Goal: Transaction & Acquisition: Obtain resource

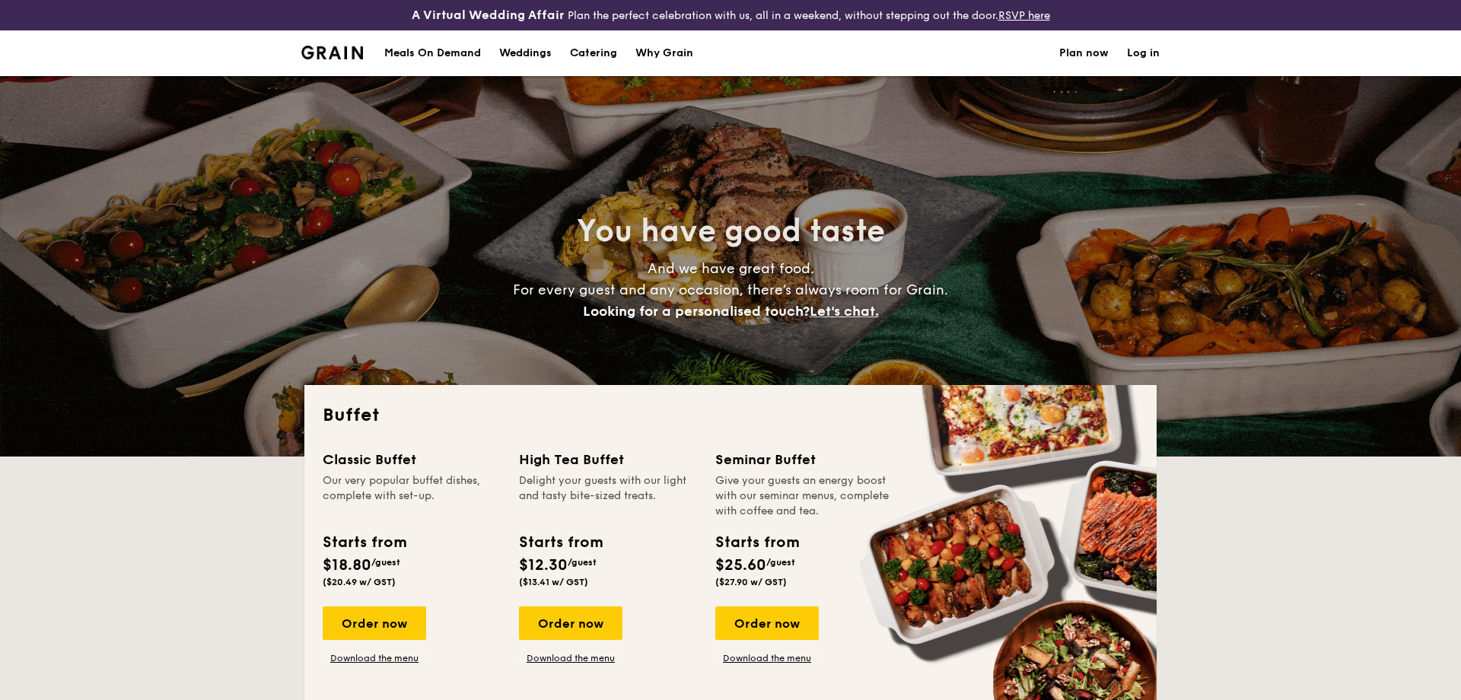
select select
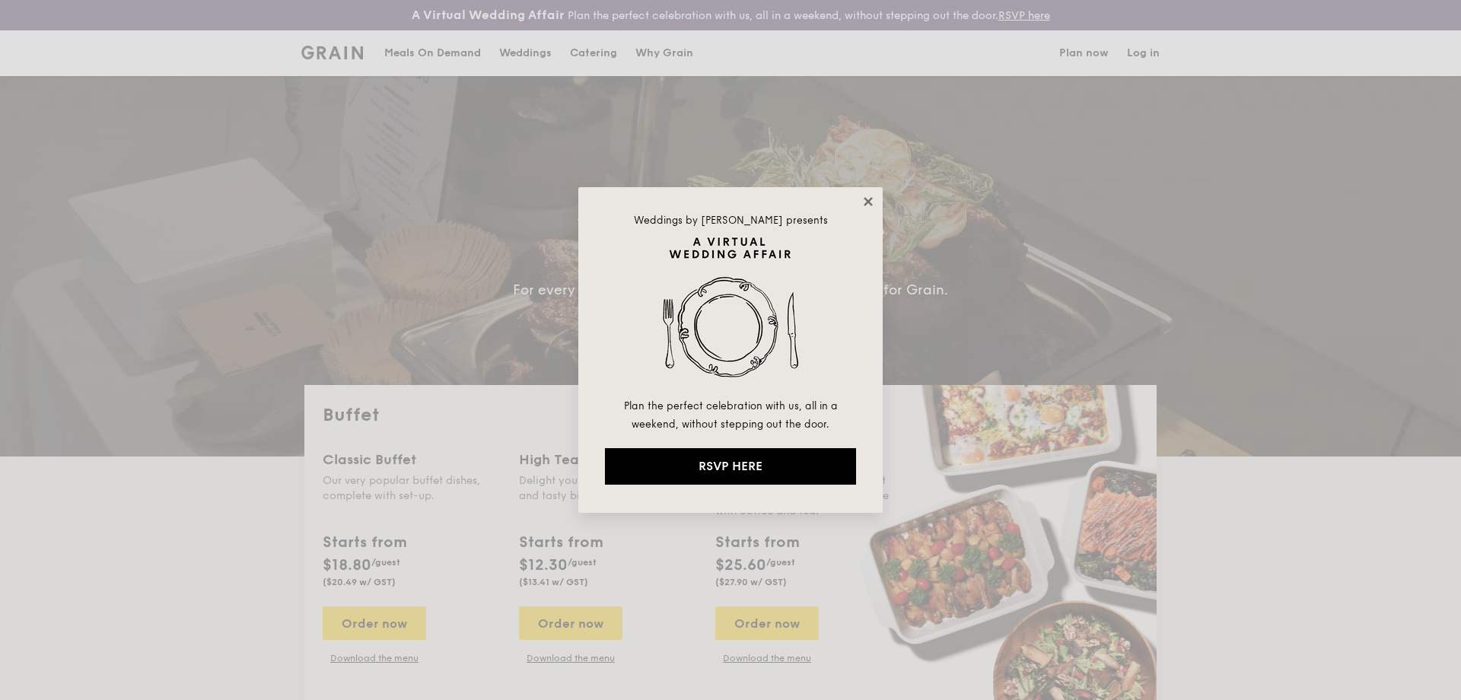
click at [872, 202] on icon at bounding box center [869, 202] width 14 height 14
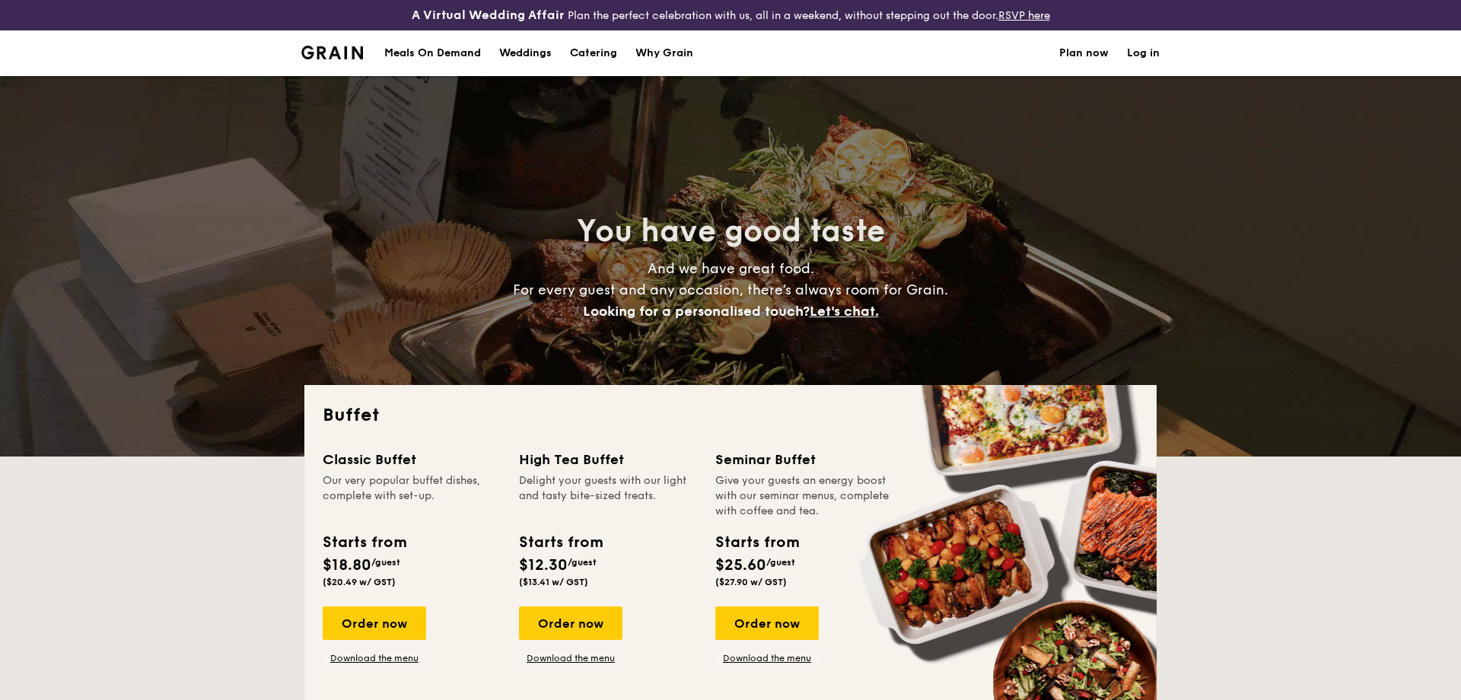
click at [598, 51] on h1 "Catering" at bounding box center [593, 53] width 47 height 46
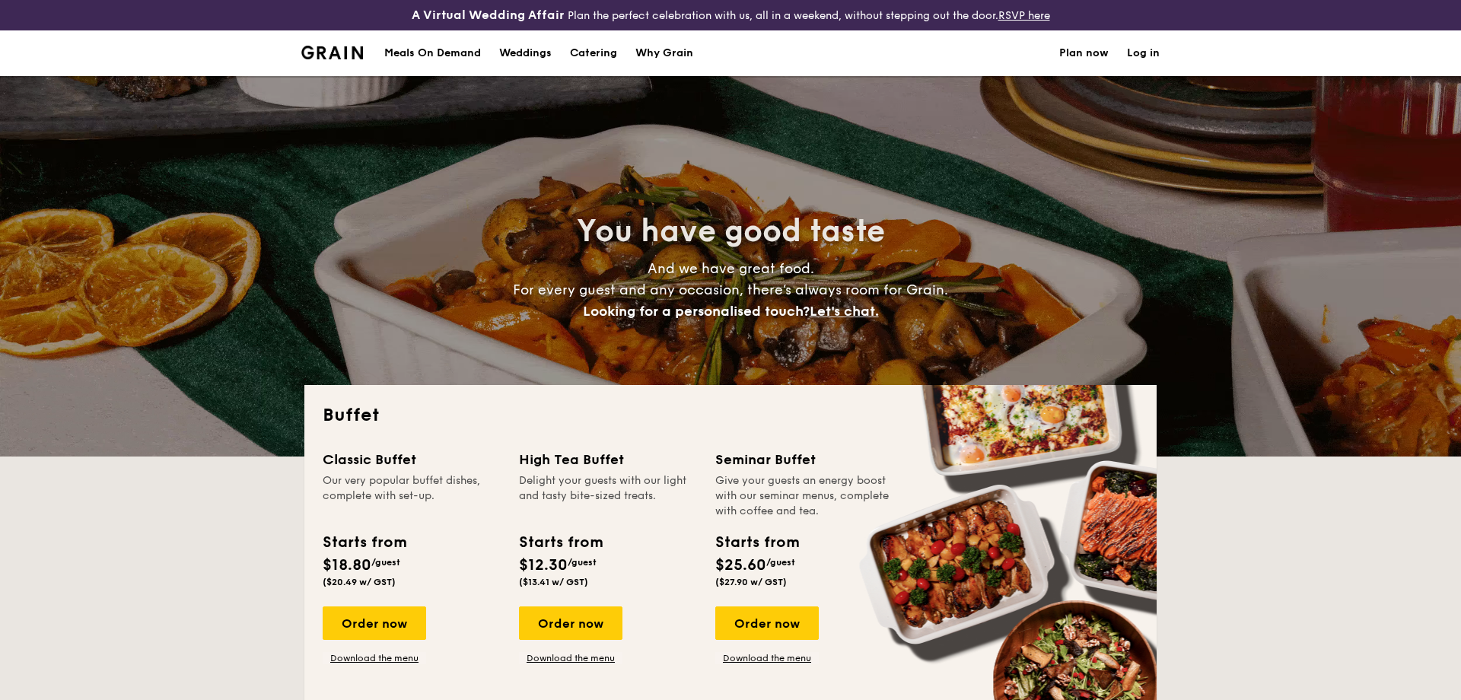
click at [597, 52] on h1 "Catering" at bounding box center [593, 53] width 47 height 46
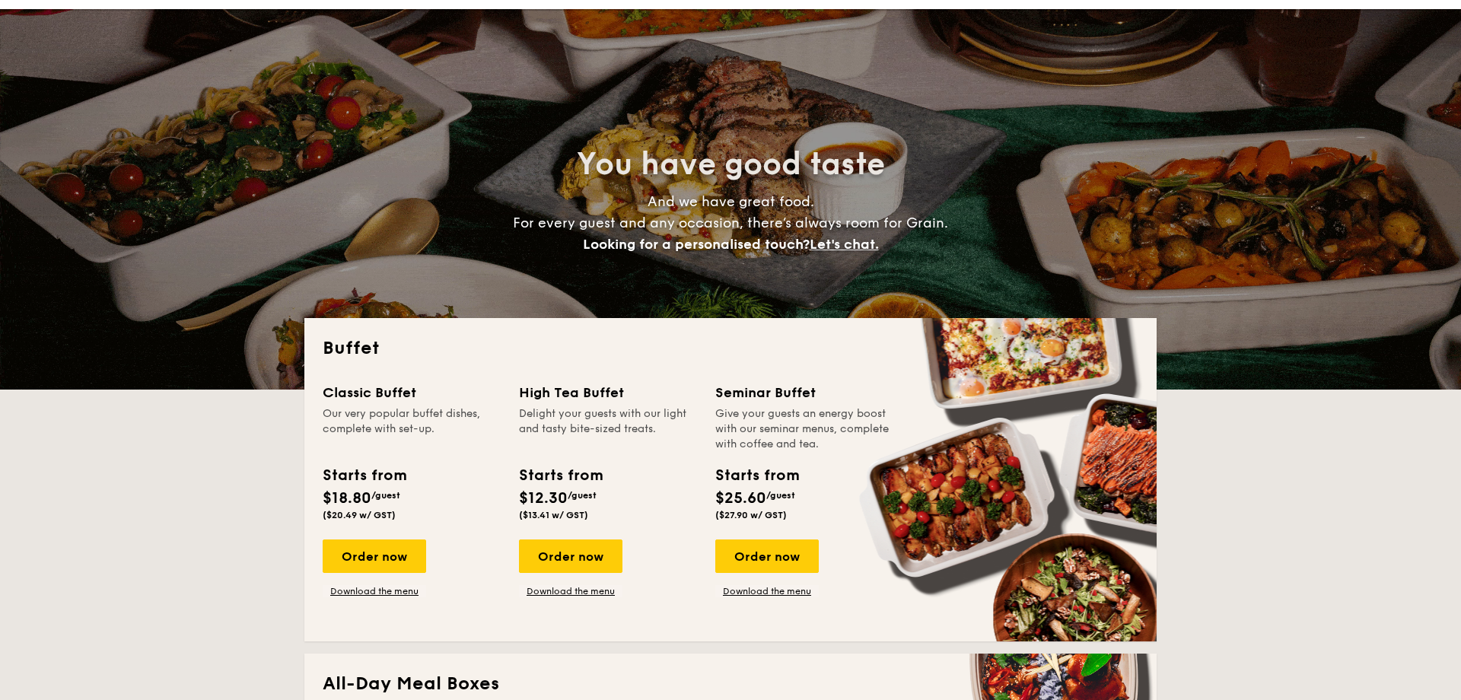
scroll to position [164, 0]
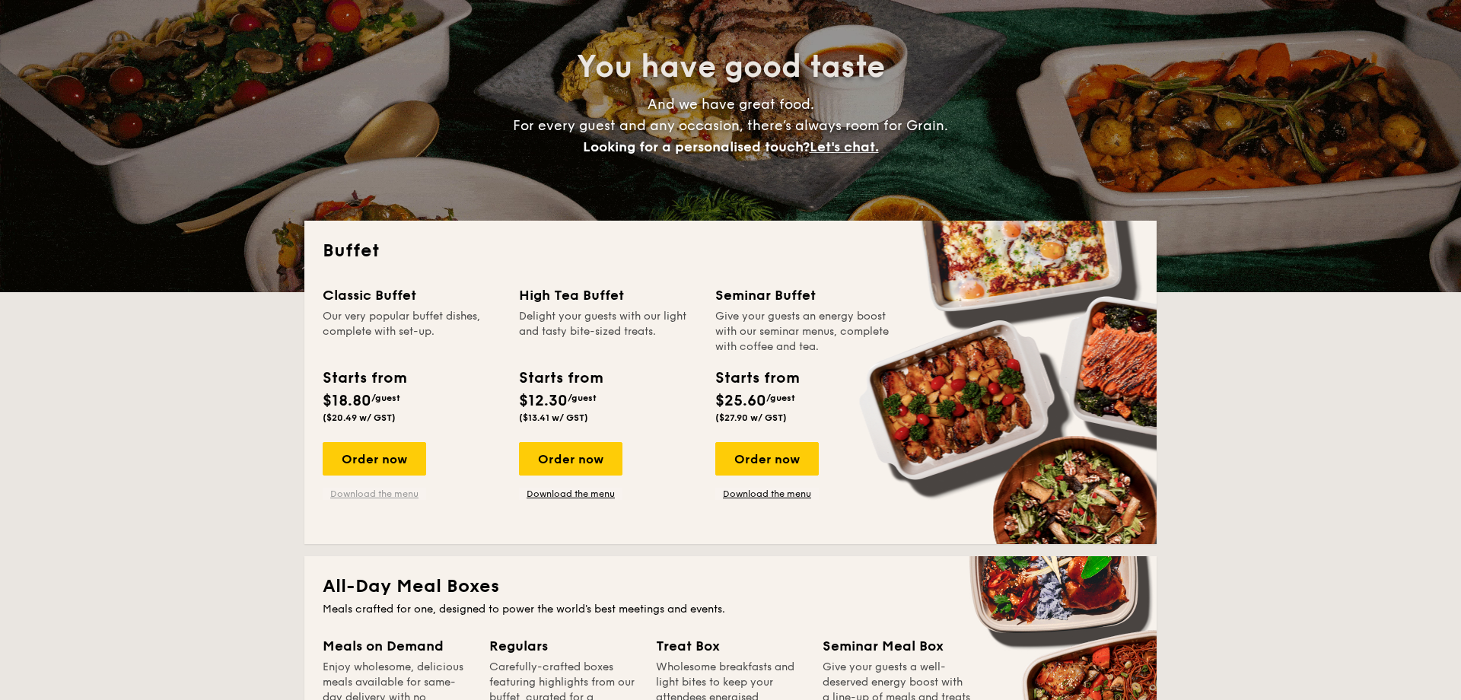
click at [403, 494] on link "Download the menu" at bounding box center [375, 494] width 104 height 12
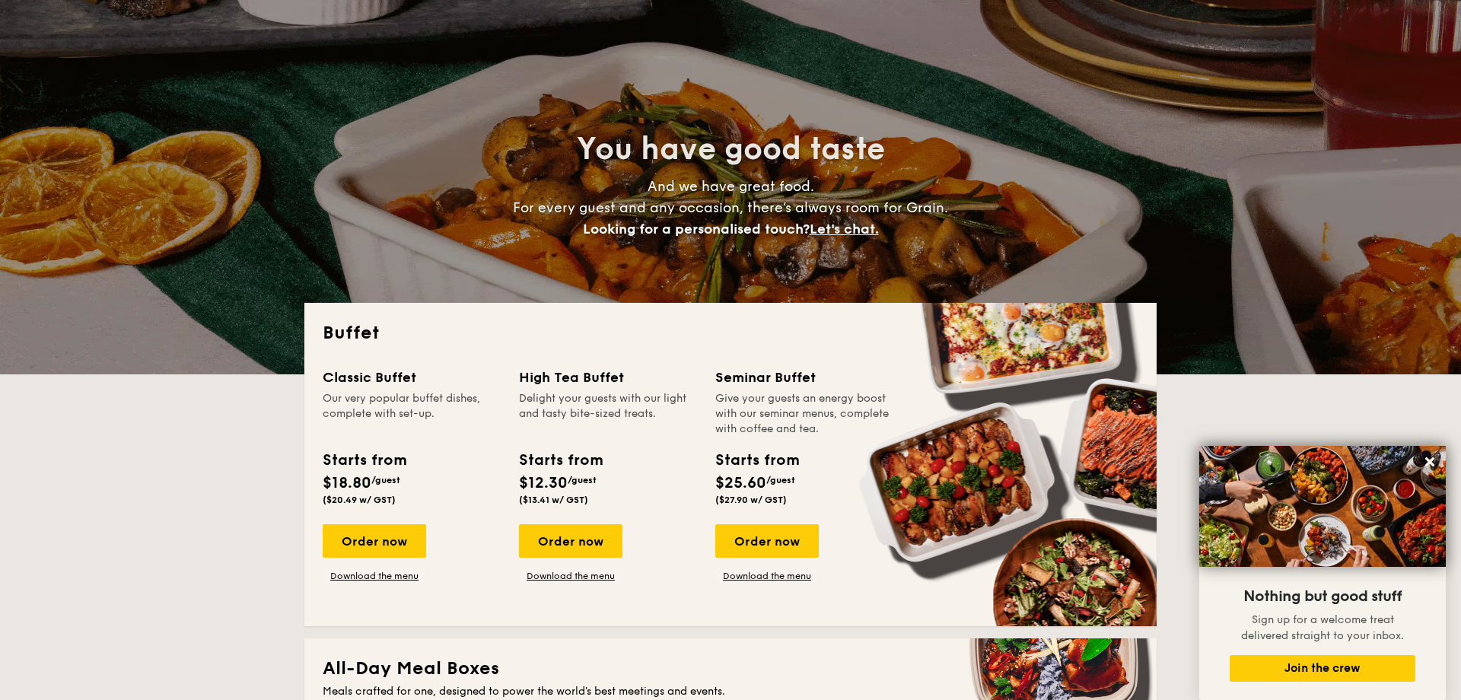
scroll to position [0, 0]
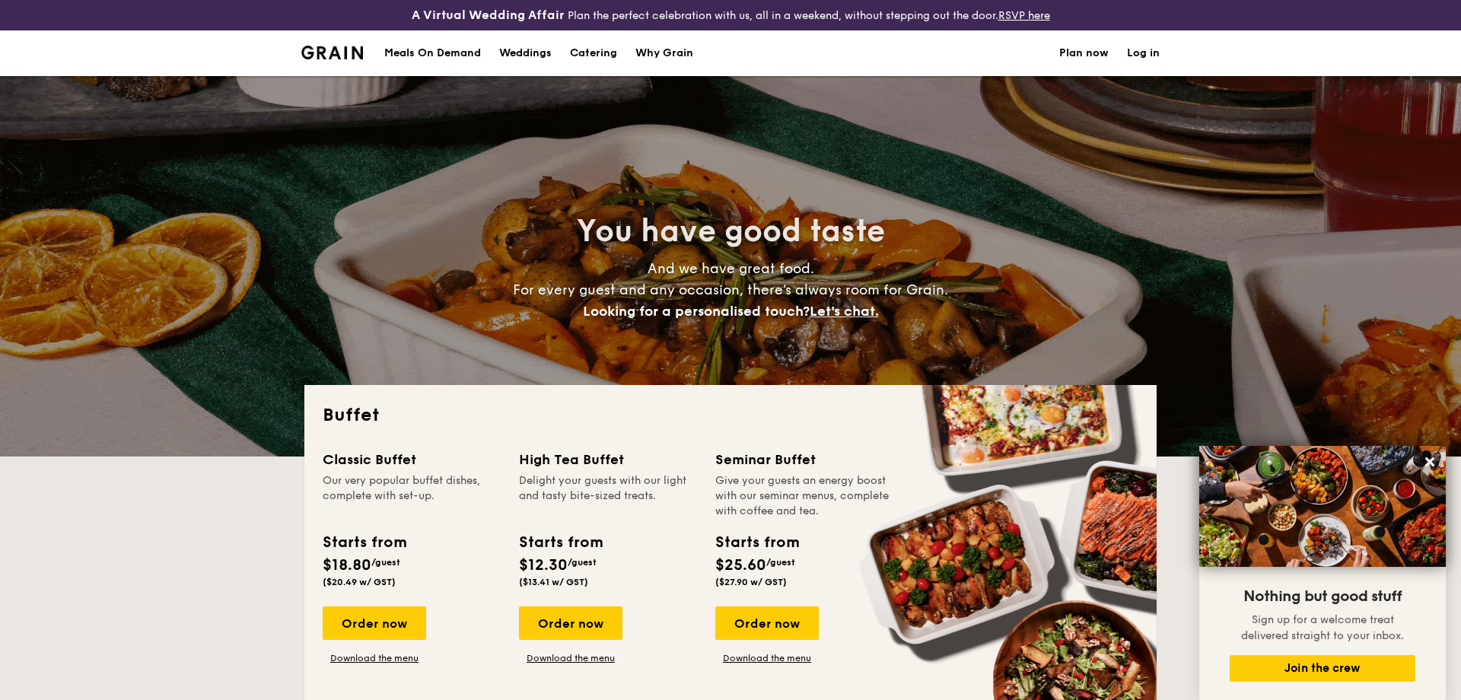
click at [1151, 49] on link "Log in" at bounding box center [1143, 53] width 33 height 46
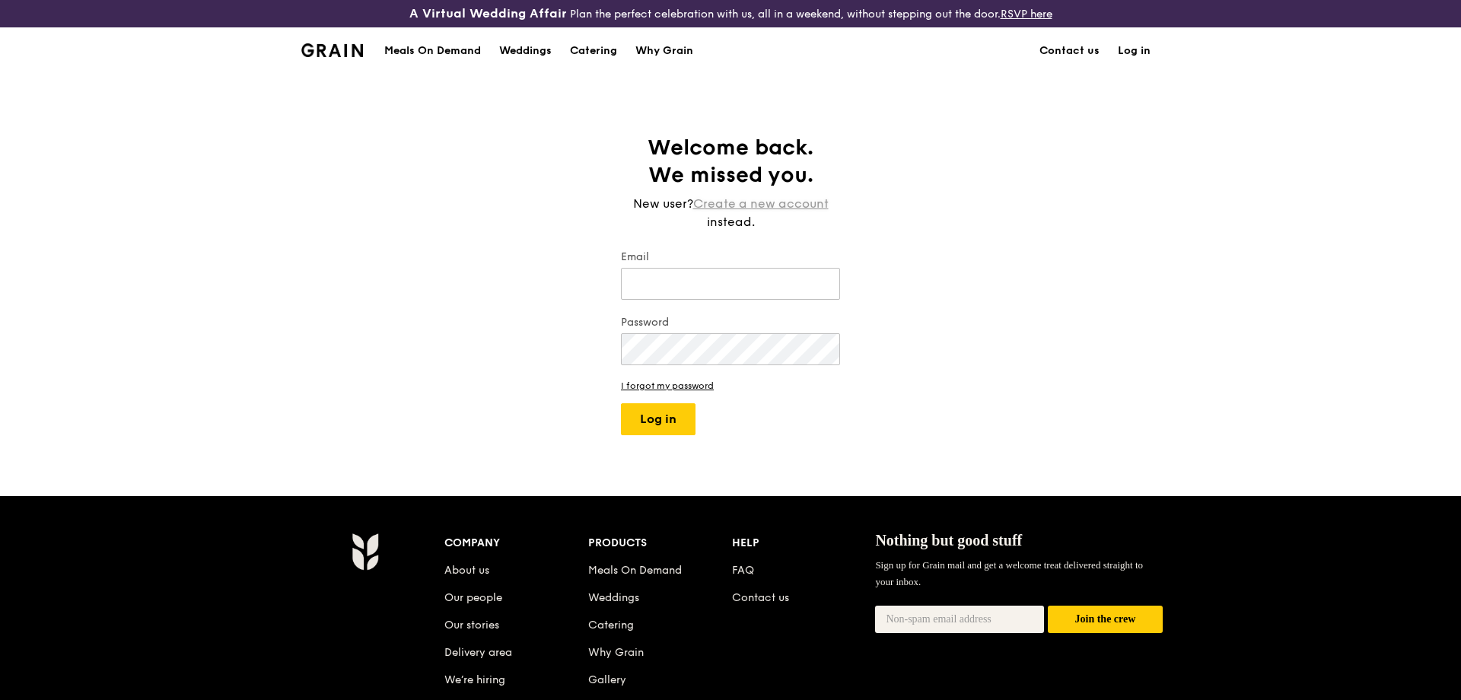
click at [776, 200] on link "Create a new account" at bounding box center [760, 204] width 135 height 18
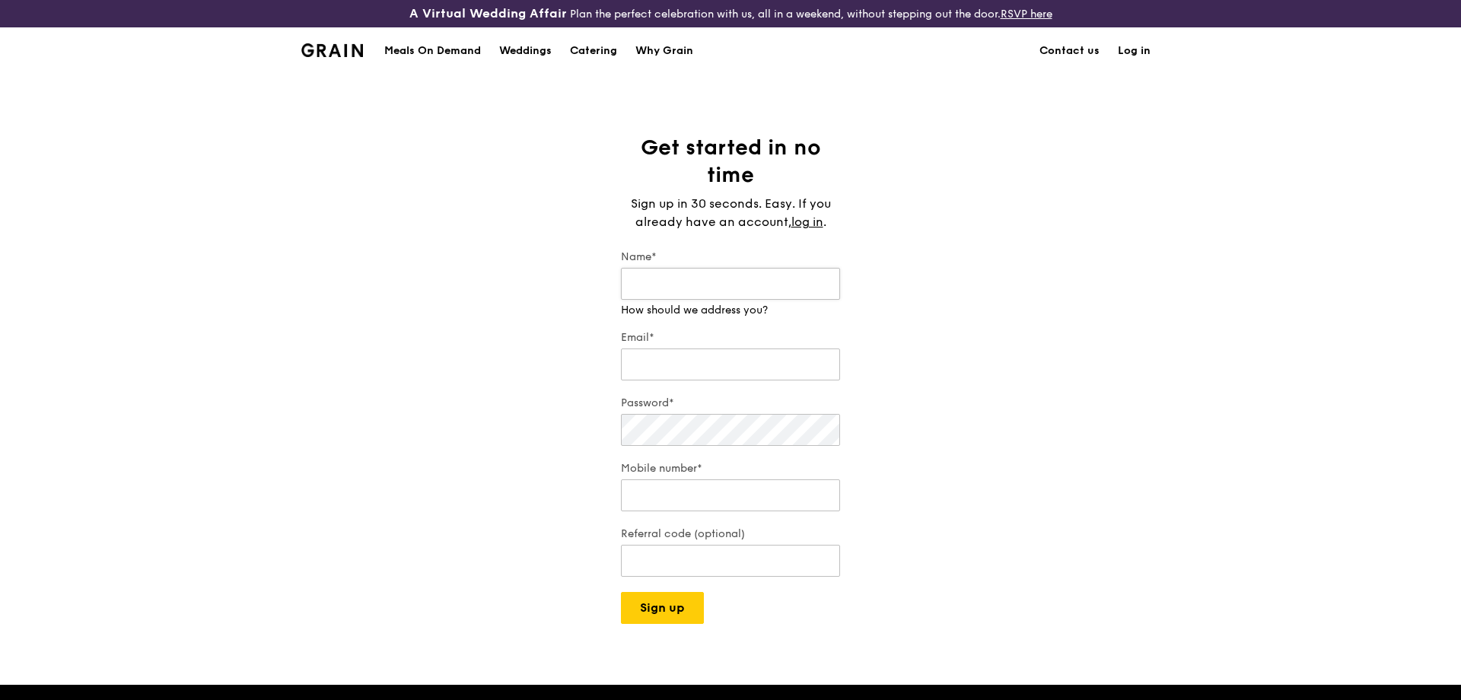
click at [713, 277] on input "Name*" at bounding box center [730, 284] width 219 height 32
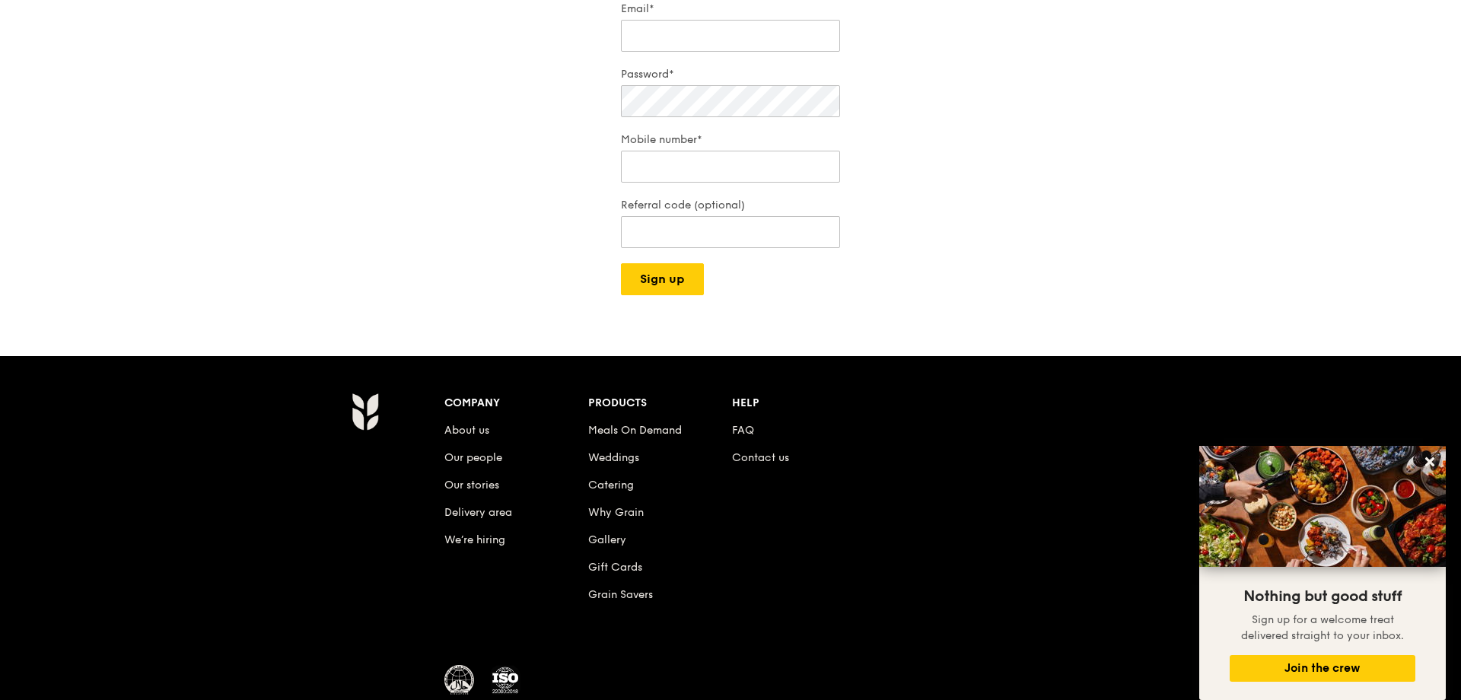
scroll to position [314, 0]
